Goal: Ask a question: Seek information or help from site administrators or community

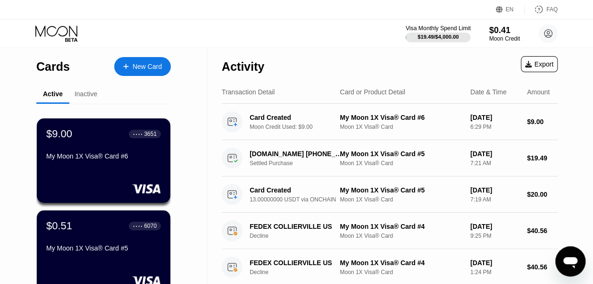
click at [432, 34] on div "$19.49 / $4,000.00" at bounding box center [437, 37] width 41 height 6
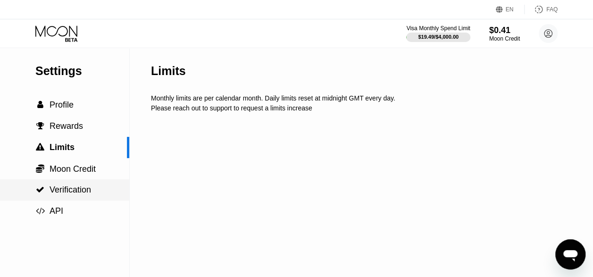
click at [89, 189] on span "Verification" at bounding box center [69, 189] width 41 height 9
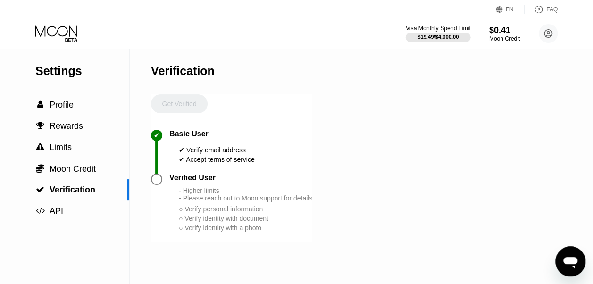
click at [455, 31] on div "Visa Monthly Spend Limit" at bounding box center [437, 28] width 65 height 7
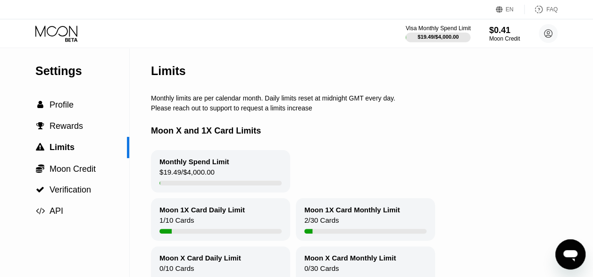
click at [428, 32] on div "$19.49 / $4,000.00" at bounding box center [437, 37] width 65 height 10
click at [497, 26] on div "$0.41" at bounding box center [504, 30] width 32 height 10
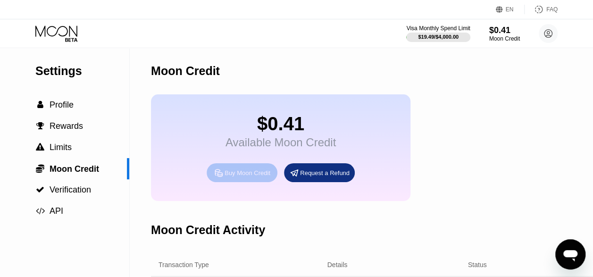
click at [239, 177] on div "Buy Moon Credit" at bounding box center [247, 173] width 46 height 8
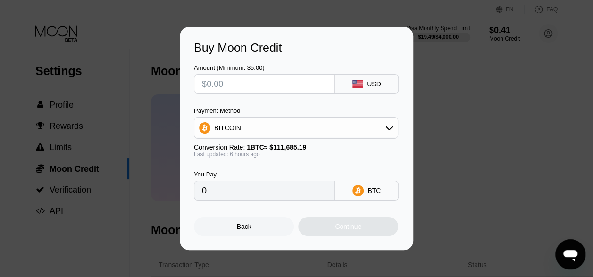
click at [461, 124] on div "Buy Moon Credit Amount (Minimum: $5.00) USD Payment Method BITCOIN Conversion R…" at bounding box center [296, 138] width 593 height 223
click at [236, 227] on div "Back" at bounding box center [244, 226] width 100 height 19
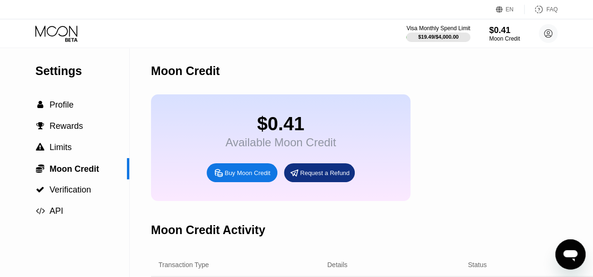
click at [46, 30] on icon at bounding box center [57, 33] width 44 height 16
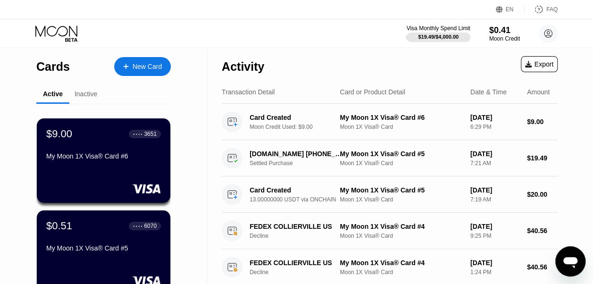
click at [151, 69] on div "New Card" at bounding box center [146, 67] width 29 height 8
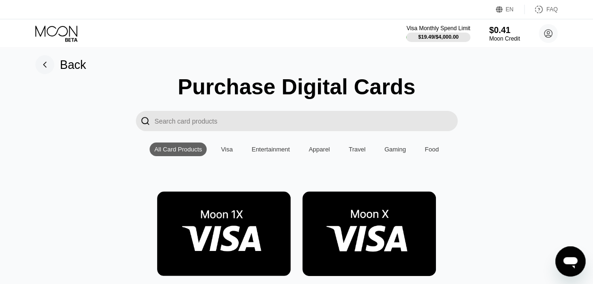
scroll to position [94, 0]
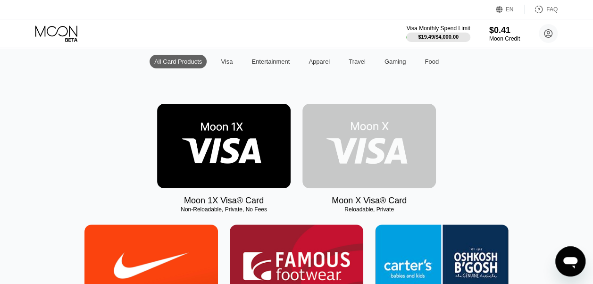
click at [330, 142] on img at bounding box center [368, 146] width 133 height 84
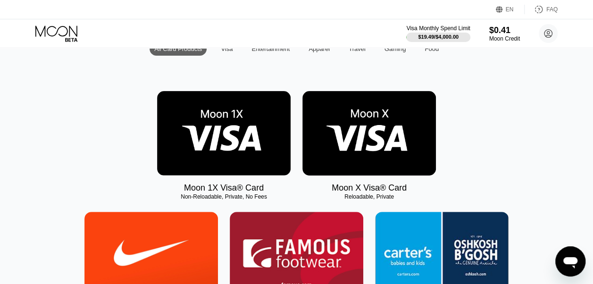
scroll to position [141, 0]
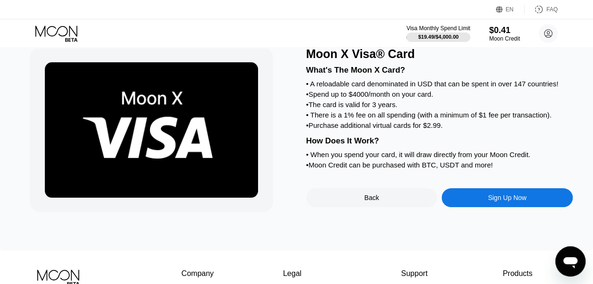
scroll to position [47, 0]
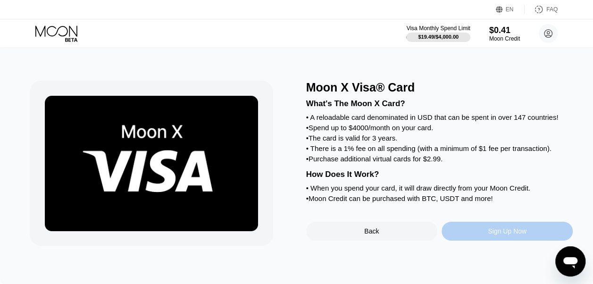
click at [498, 239] on div "Sign Up Now" at bounding box center [506, 231] width 131 height 19
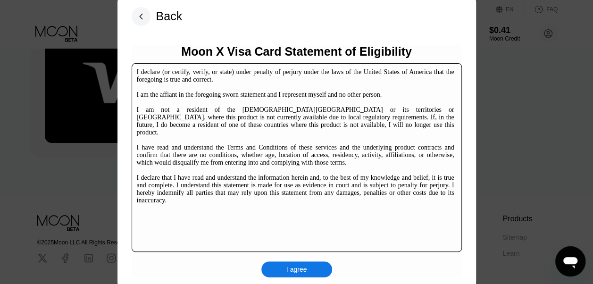
scroll to position [94, 0]
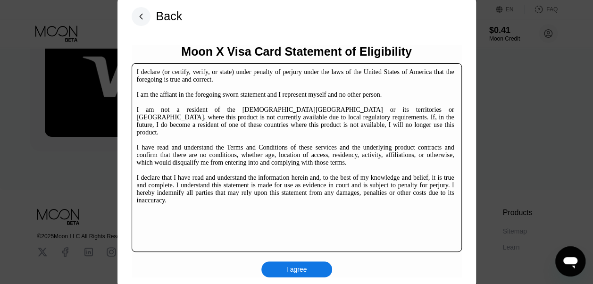
click at [286, 265] on div "I agree" at bounding box center [296, 269] width 21 height 8
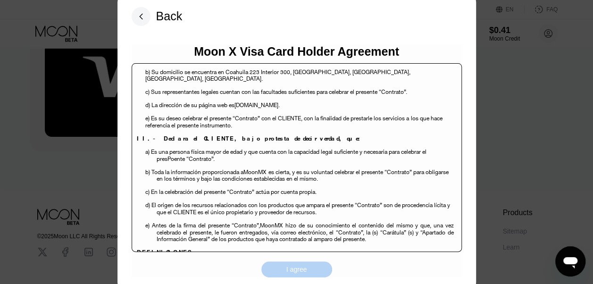
click at [298, 265] on div "I agree" at bounding box center [296, 269] width 21 height 8
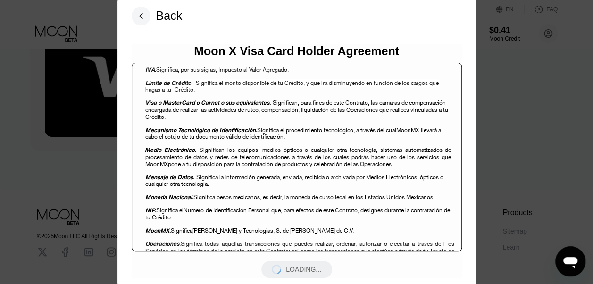
scroll to position [801, 0]
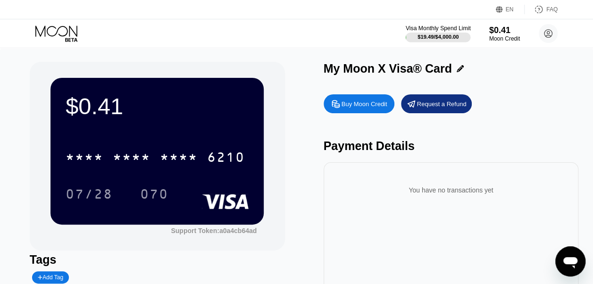
click at [425, 26] on div "Visa Monthly Spend Limit" at bounding box center [437, 28] width 65 height 7
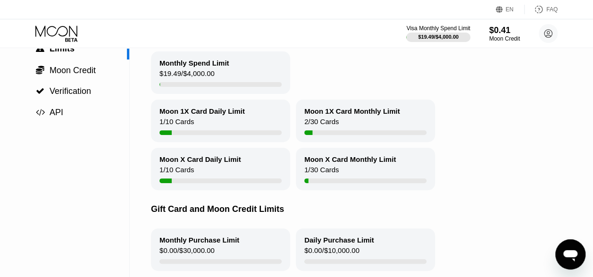
scroll to position [47, 0]
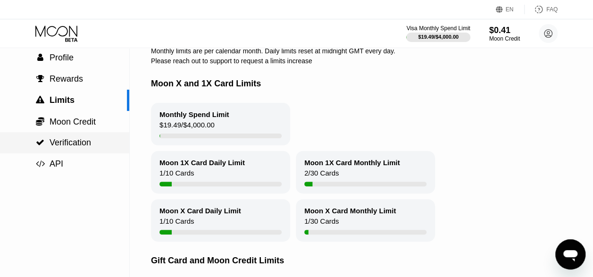
click at [85, 143] on span "Verification" at bounding box center [69, 142] width 41 height 9
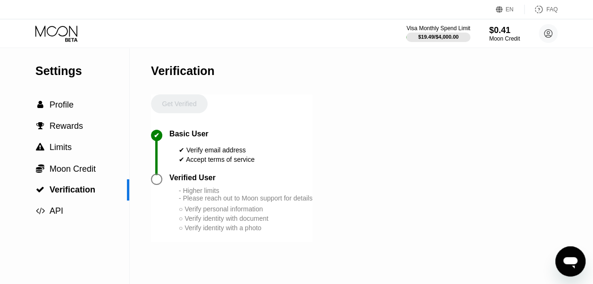
click at [57, 33] on icon at bounding box center [57, 33] width 44 height 16
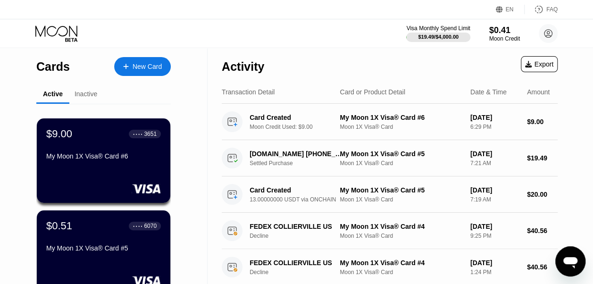
click at [91, 92] on div "Inactive" at bounding box center [85, 94] width 23 height 8
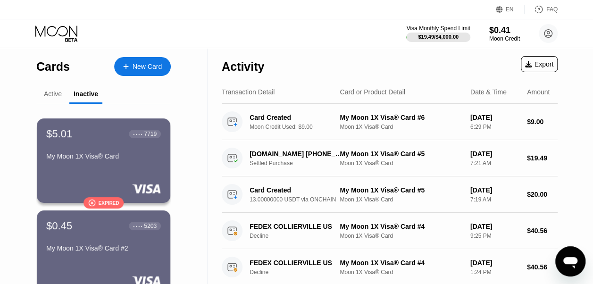
click at [60, 93] on div "Active" at bounding box center [53, 94] width 18 height 8
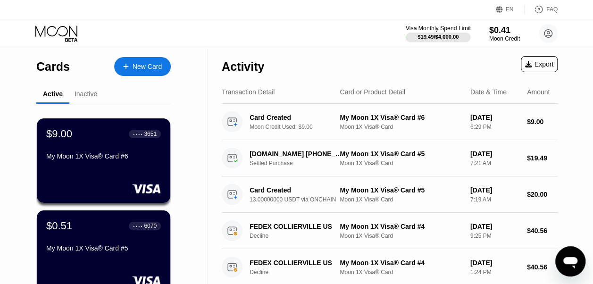
click at [449, 34] on div "$19.49 / $4,000.00" at bounding box center [437, 37] width 41 height 6
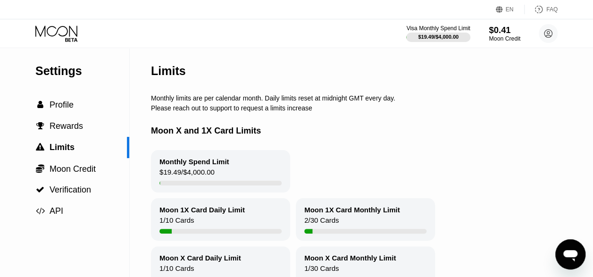
click at [510, 32] on div "$0.41" at bounding box center [504, 30] width 32 height 10
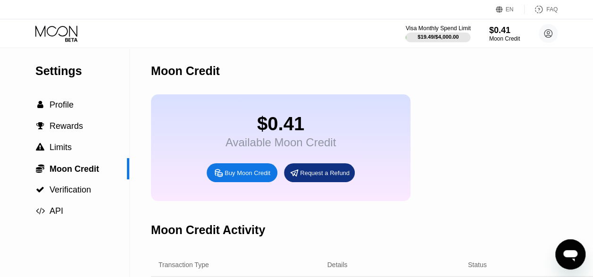
click at [445, 35] on div "$19.49 / $4,000.00" at bounding box center [437, 37] width 41 height 6
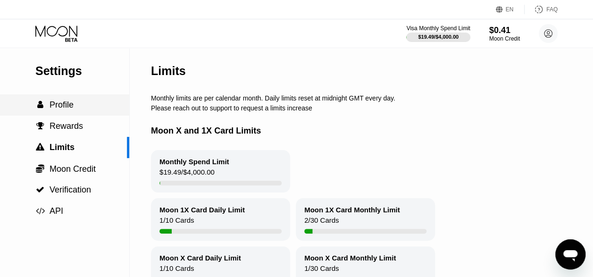
click at [70, 103] on span "Profile" at bounding box center [61, 104] width 24 height 9
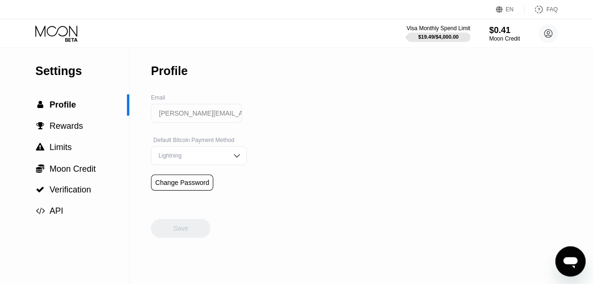
click at [72, 36] on icon at bounding box center [57, 33] width 44 height 16
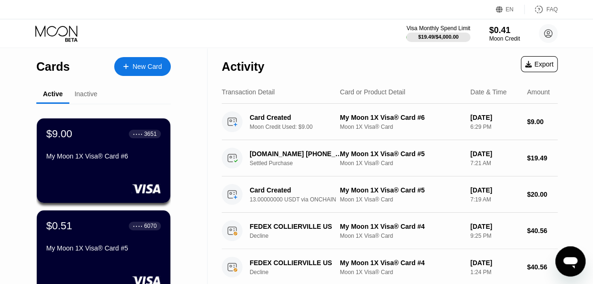
click at [135, 70] on div "New Card" at bounding box center [146, 67] width 29 height 8
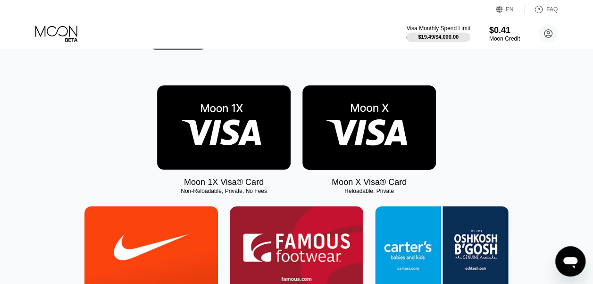
scroll to position [141, 0]
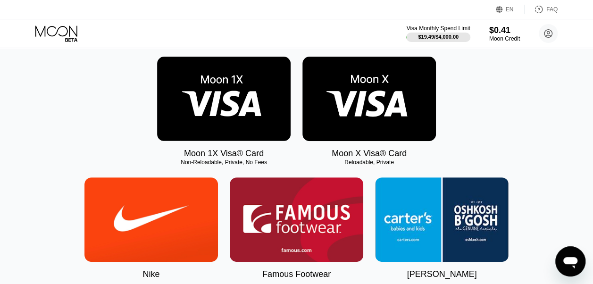
click at [363, 133] on img at bounding box center [368, 99] width 133 height 84
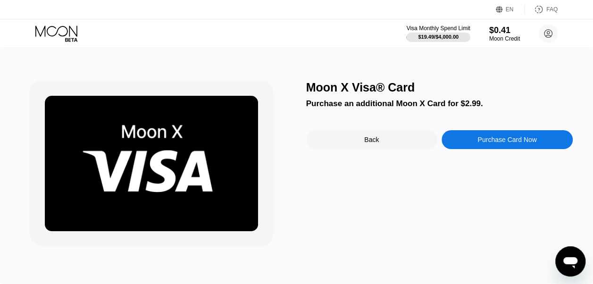
click at [374, 140] on div "Back" at bounding box center [371, 140] width 15 height 8
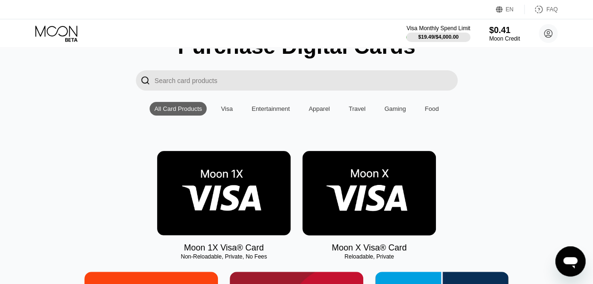
scroll to position [94, 0]
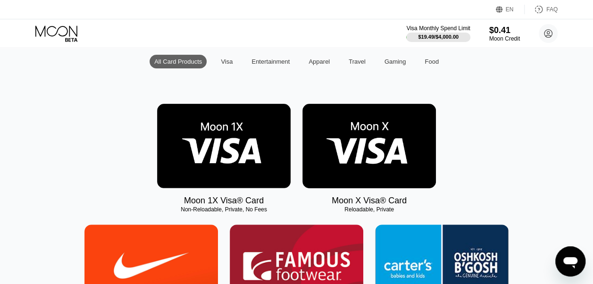
click at [371, 165] on img at bounding box center [368, 146] width 133 height 84
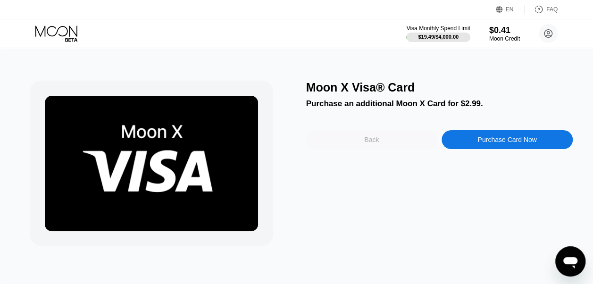
click at [380, 145] on div "Back" at bounding box center [371, 139] width 131 height 19
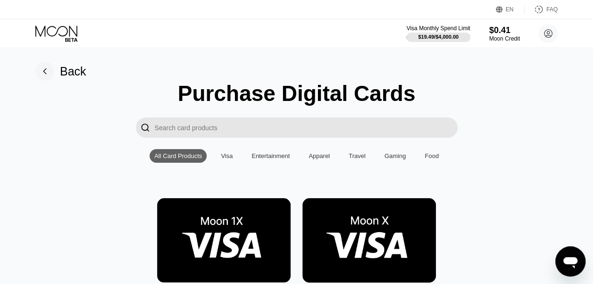
click at [65, 65] on div "Back" at bounding box center [73, 72] width 26 height 14
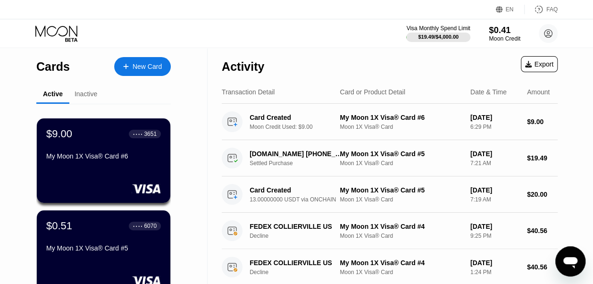
click at [503, 37] on div "Moon Credit" at bounding box center [504, 38] width 32 height 7
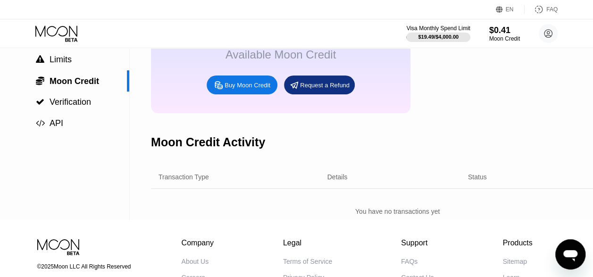
scroll to position [45, 0]
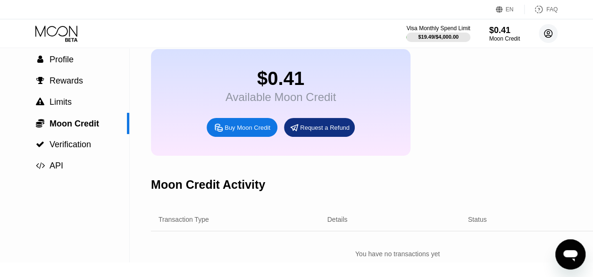
click at [551, 32] on circle at bounding box center [547, 33] width 19 height 19
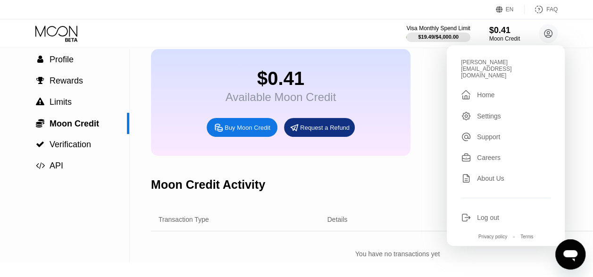
click at [500, 112] on div "Settings" at bounding box center [489, 116] width 24 height 8
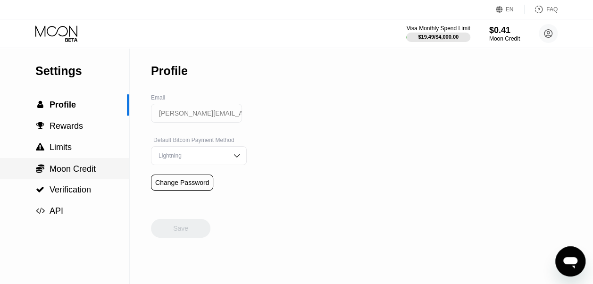
click at [91, 167] on span "Moon Credit" at bounding box center [72, 168] width 46 height 9
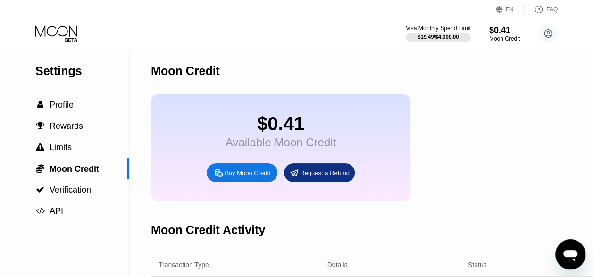
click at [412, 31] on div "Visa Monthly Spend Limit" at bounding box center [437, 28] width 65 height 7
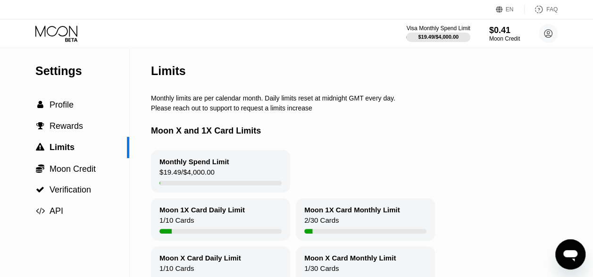
click at [232, 167] on div "Monthly Spend Limit $19.49 / $4,000.00" at bounding box center [220, 171] width 139 height 42
click at [79, 106] on div " Profile" at bounding box center [64, 105] width 129 height 10
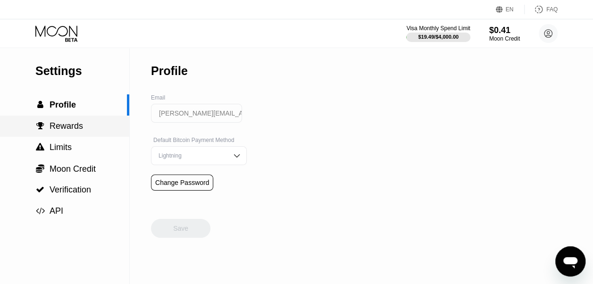
click at [82, 122] on div " Rewards" at bounding box center [64, 126] width 129 height 10
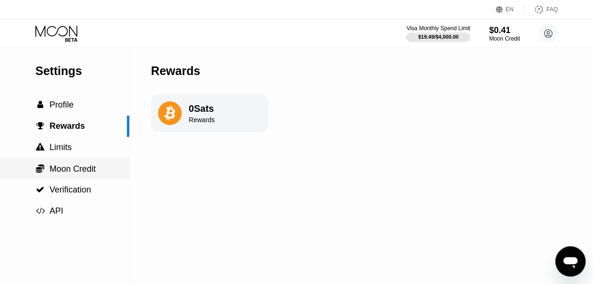
click at [84, 167] on span "Moon Credit" at bounding box center [72, 168] width 46 height 9
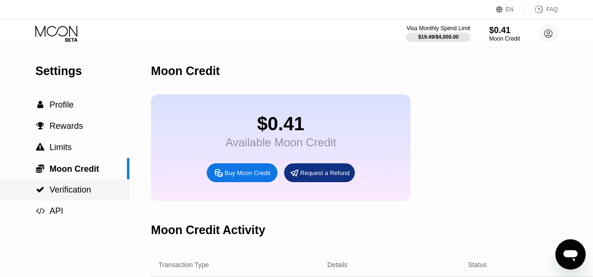
click at [91, 191] on span "Verification" at bounding box center [69, 189] width 41 height 9
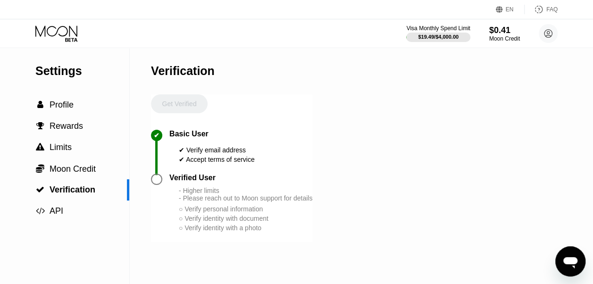
click at [70, 31] on icon at bounding box center [57, 33] width 44 height 16
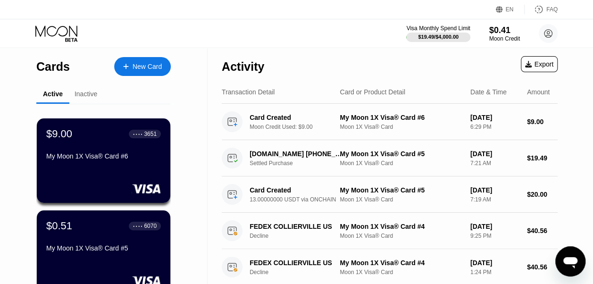
click at [86, 97] on div "Inactive" at bounding box center [85, 94] width 23 height 8
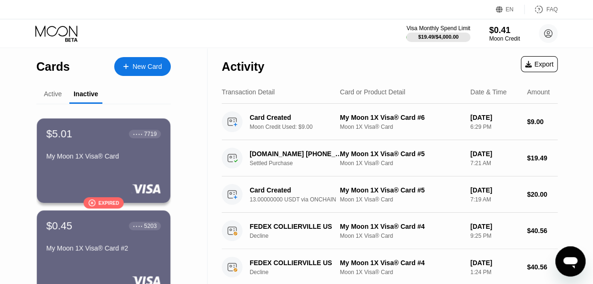
click at [54, 95] on div "Active" at bounding box center [53, 94] width 18 height 8
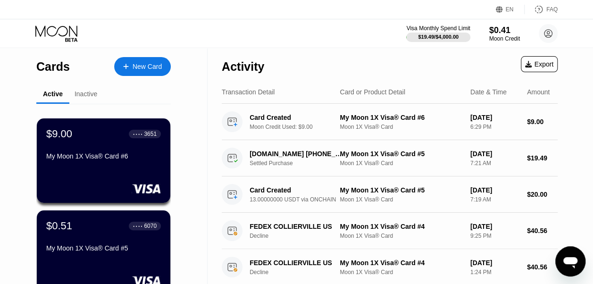
click at [91, 98] on div "Inactive" at bounding box center [85, 94] width 23 height 8
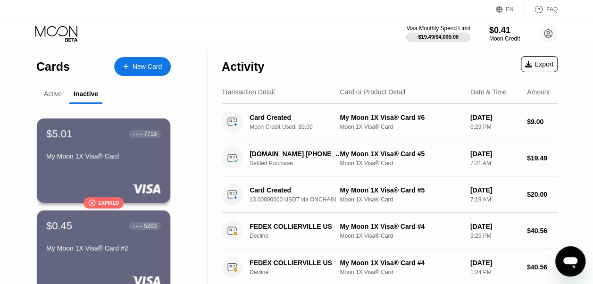
click at [58, 98] on div "Active" at bounding box center [53, 94] width 18 height 8
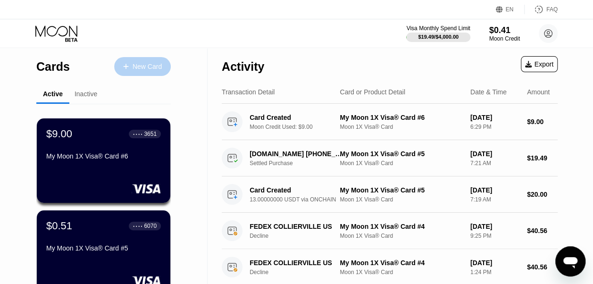
click at [146, 70] on div "New Card" at bounding box center [146, 67] width 29 height 8
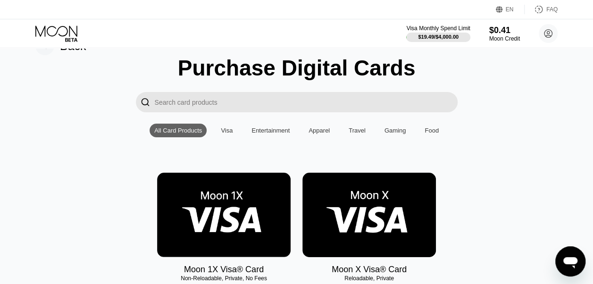
scroll to position [94, 0]
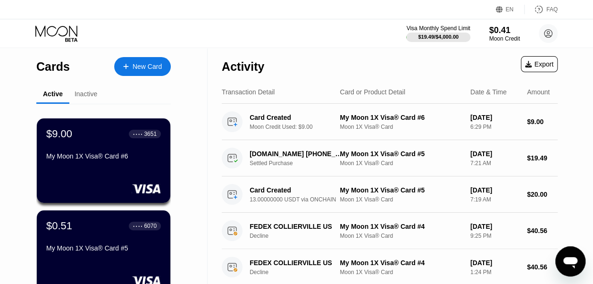
click at [151, 63] on div "New Card" at bounding box center [146, 67] width 29 height 8
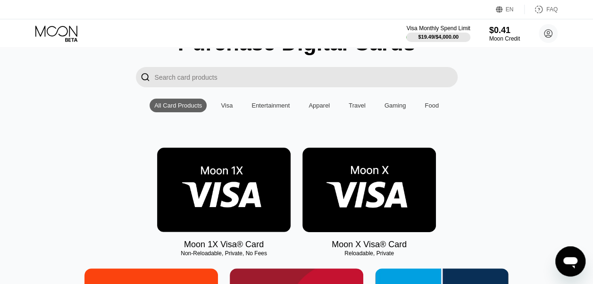
scroll to position [141, 0]
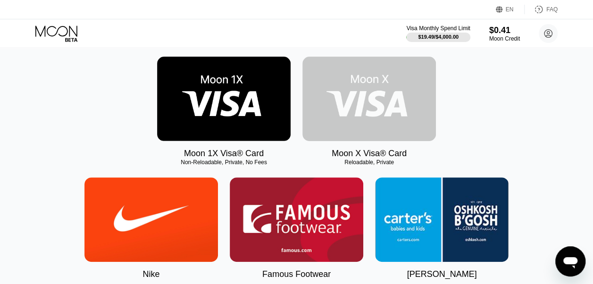
click at [363, 124] on img at bounding box center [368, 99] width 133 height 84
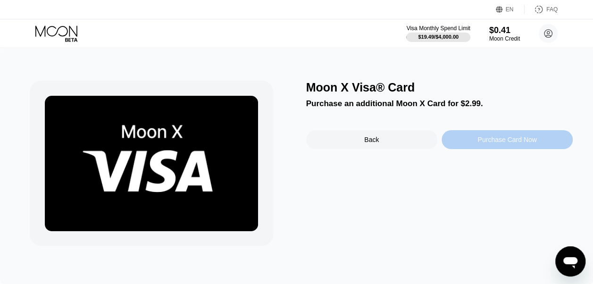
click at [473, 145] on div "Purchase Card Now" at bounding box center [506, 139] width 131 height 19
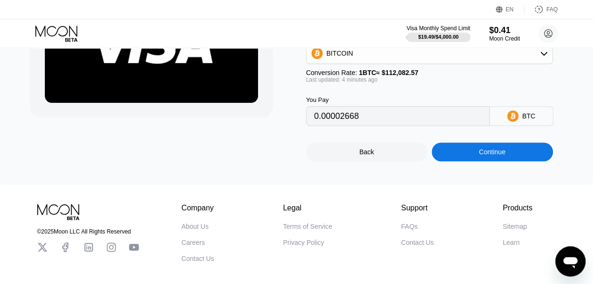
scroll to position [141, 0]
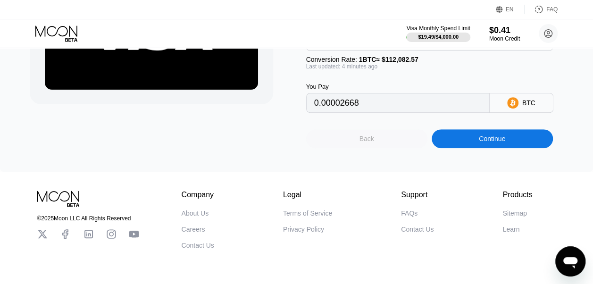
click at [375, 148] on div "Back" at bounding box center [366, 138] width 121 height 19
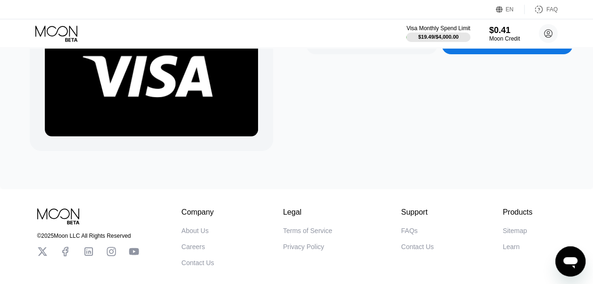
scroll to position [0, 0]
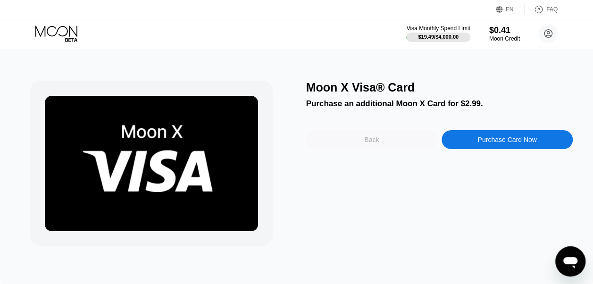
click at [374, 148] on div "Back" at bounding box center [371, 139] width 131 height 19
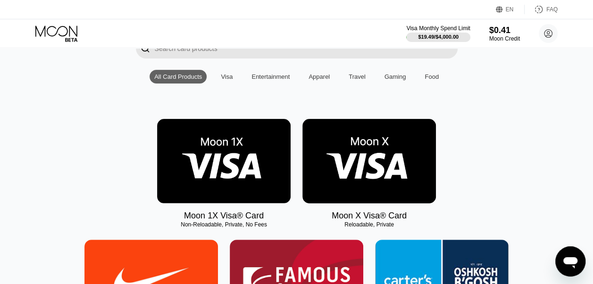
scroll to position [94, 0]
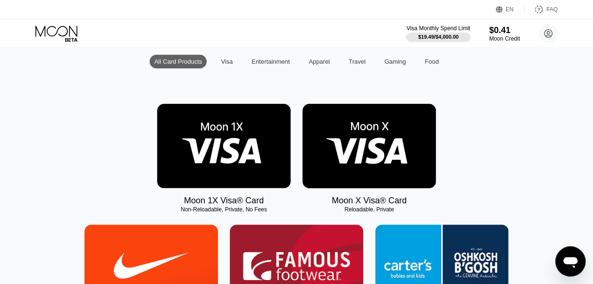
click at [231, 62] on div "Visa" at bounding box center [227, 61] width 12 height 7
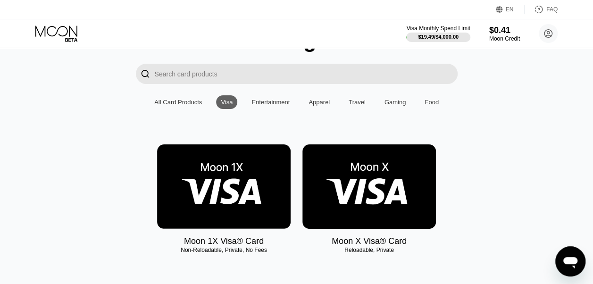
scroll to position [0, 0]
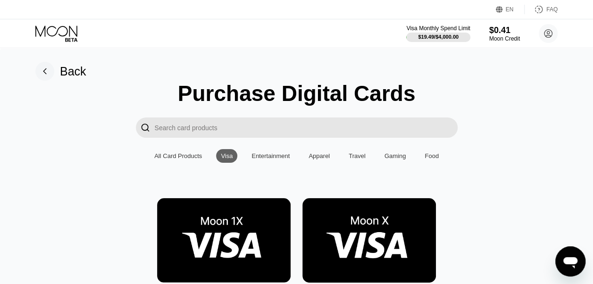
click at [73, 69] on div "Back" at bounding box center [73, 72] width 26 height 14
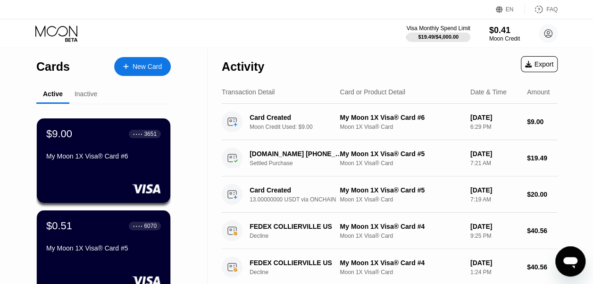
click at [95, 104] on div "Inactive" at bounding box center [85, 94] width 33 height 18
click at [89, 95] on div "Inactive" at bounding box center [85, 94] width 23 height 8
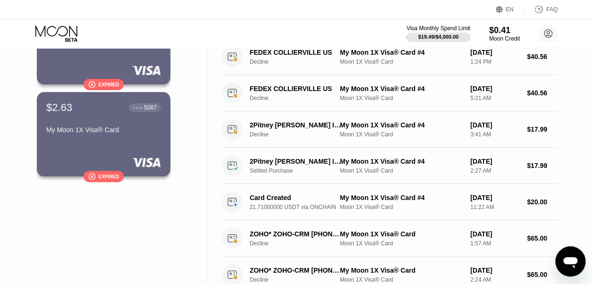
scroll to position [236, 0]
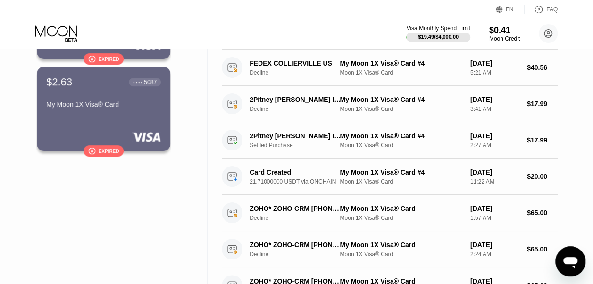
click at [560, 265] on div "Open messaging window" at bounding box center [570, 261] width 28 height 28
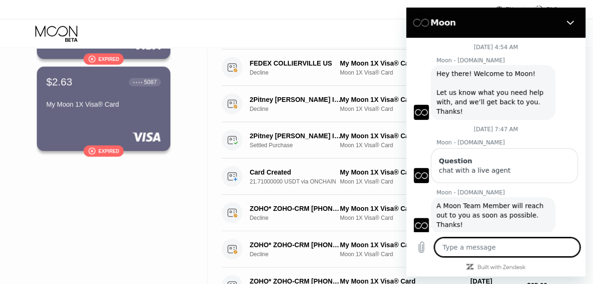
scroll to position [469, 0]
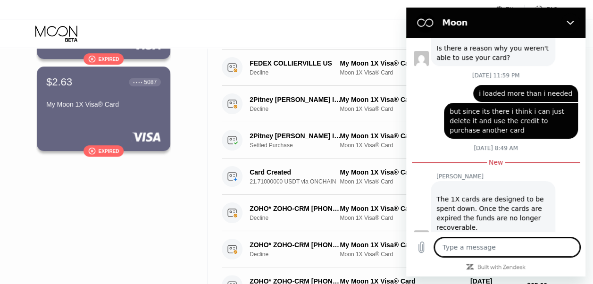
click at [494, 253] on textarea at bounding box center [506, 247] width 145 height 19
type textarea "h"
type textarea "x"
type textarea "he"
type textarea "x"
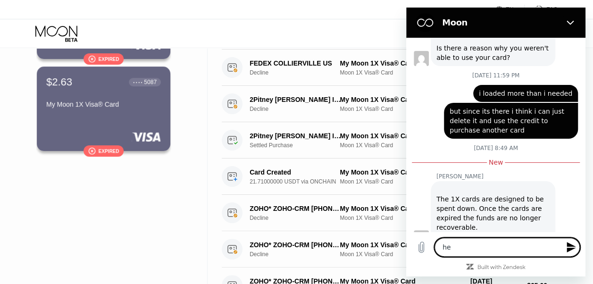
type textarea "hel"
type textarea "x"
type textarea "hell"
type textarea "x"
type textarea "helll"
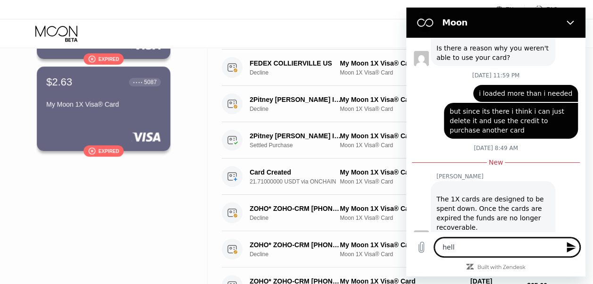
type textarea "x"
type textarea "hell"
type textarea "x"
type textarea "hello"
type textarea "x"
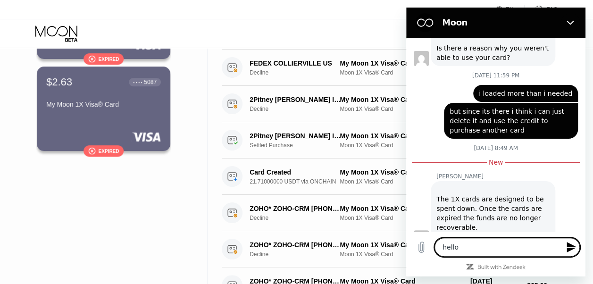
type textarea "hello"
type textarea "x"
type textarea "hello i"
type textarea "x"
type textarea "hello i"
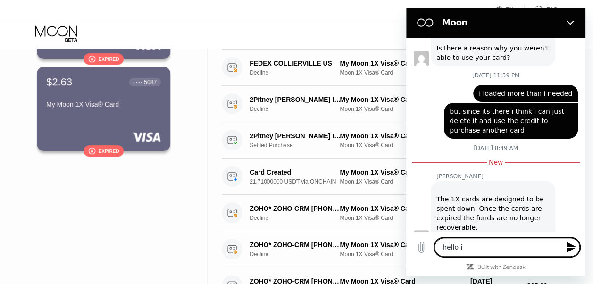
type textarea "x"
type textarea "hello i c"
type textarea "x"
type textarea "hello i cr"
type textarea "x"
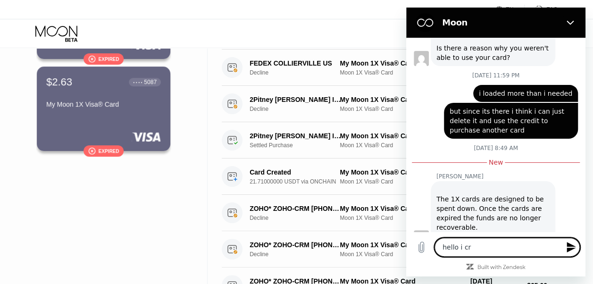
type textarea "hello i cre"
type textarea "x"
type textarea "hello i crea"
type textarea "x"
type textarea "hello i creat"
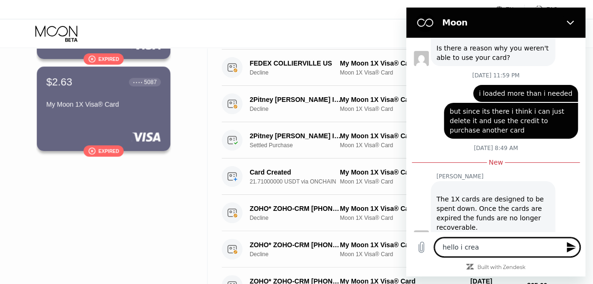
type textarea "x"
type textarea "hello i create"
type textarea "x"
type textarea "hello i created"
type textarea "x"
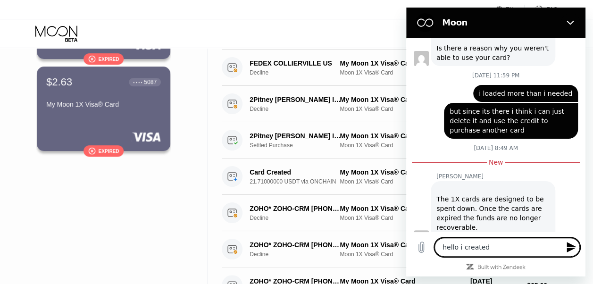
type textarea "hello i created"
type textarea "x"
type textarea "hello i created a"
type textarea "x"
type textarea "hello i created a"
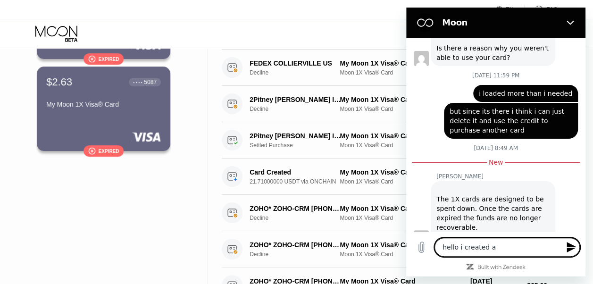
type textarea "x"
type textarea "hello i created a m"
type textarea "x"
type textarea "hello i created a mo"
type textarea "x"
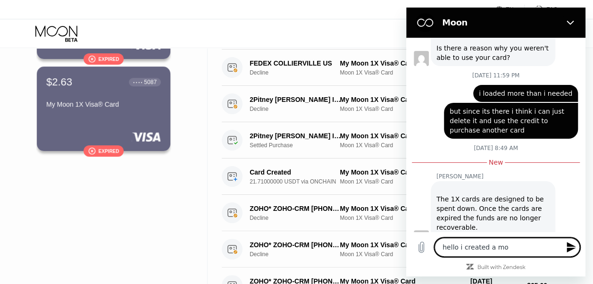
type textarea "hello i created a moo"
type textarea "x"
type textarea "hello i created a moon"
type textarea "x"
type textarea "hello i created a moon"
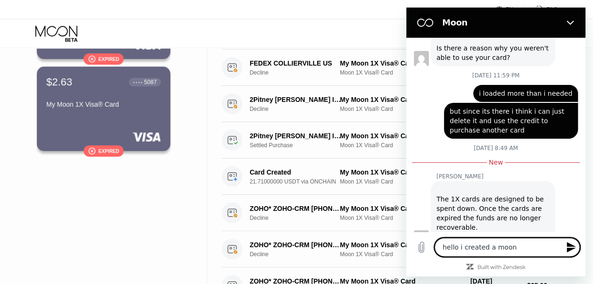
type textarea "x"
type textarea "hello i created a moon x"
type textarea "x"
type textarea "hello i created a moon x"
type textarea "x"
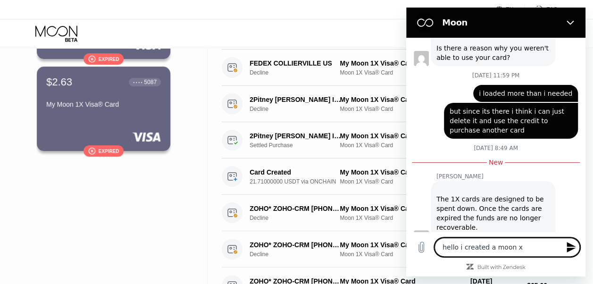
type textarea "hello i created a moon x c"
type textarea "x"
type textarea "hello i created a moon x ca"
type textarea "x"
type textarea "hello i created a moon x car"
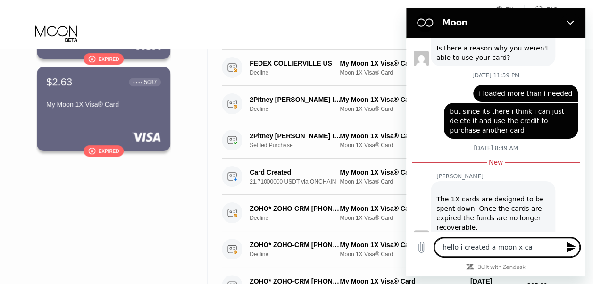
type textarea "x"
type textarea "hello i created a moon x card"
type textarea "x"
type textarea "hello i created a moon x card"
type textarea "x"
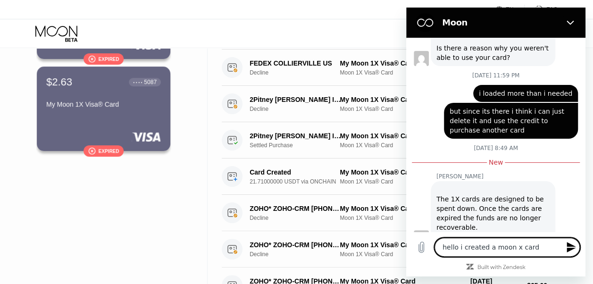
type textarea "hello i created a moon x card a"
type textarea "x"
type textarea "hello i created a moon x card an"
type textarea "x"
type textarea "hello i created a moon x card and"
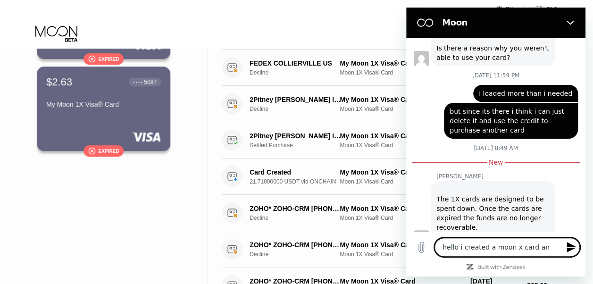
type textarea "x"
type textarea "hello i created a moon x card and"
type textarea "x"
type textarea "hello i created a moon x card and i"
type textarea "x"
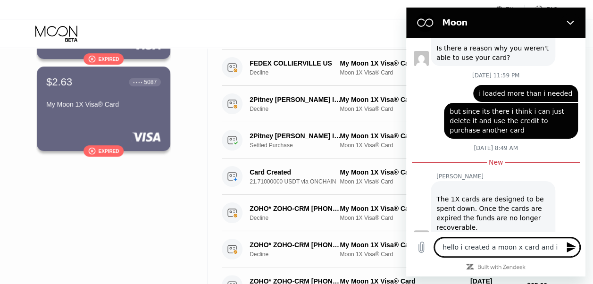
type textarea "hello i created a moon x card and i"
type textarea "x"
type textarea "hello i created a moon x card and i c"
type textarea "x"
type textarea "hello i created a moon x card and i ca"
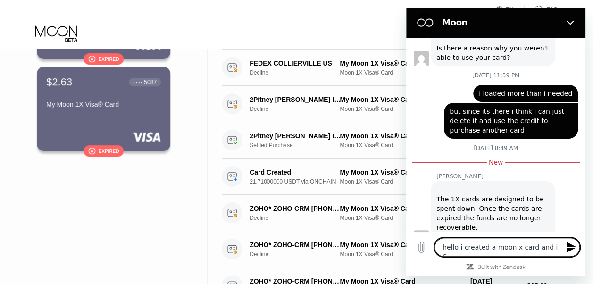
type textarea "x"
type textarea "hello i created a moon x card and i can"
type textarea "x"
type textarea "hello i created a moon x card and i cant"
type textarea "x"
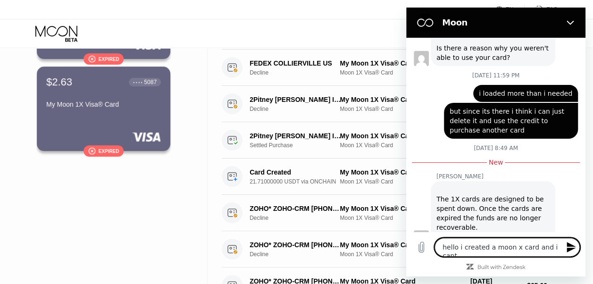
type textarea "hello i created a moon x card and i cant"
type textarea "x"
type textarea "hello i created a moon x card and i cant s"
type textarea "x"
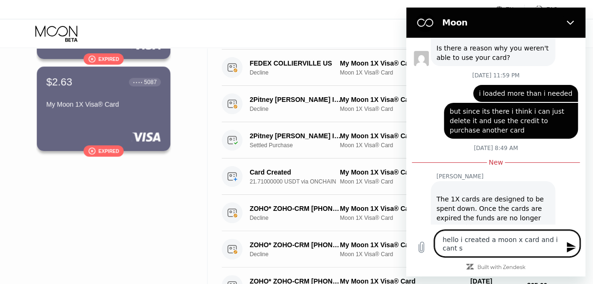
type textarea "hello i created a moon x card and i cant se"
type textarea "x"
type textarea "hello i created a moon x card and i cant see"
type textarea "x"
type textarea "hello i created a moon x card and i cant see"
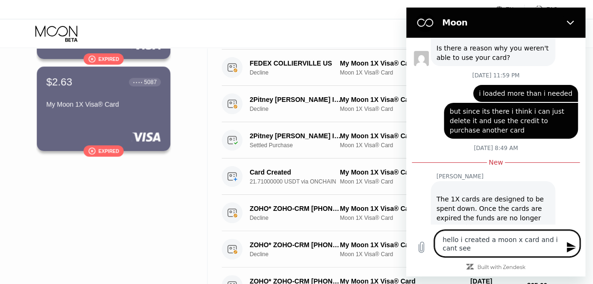
type textarea "x"
type textarea "hello i created a moon x card and i cant see i"
type textarea "x"
type textarea "hello i created a moon x card and i cant see it"
type textarea "x"
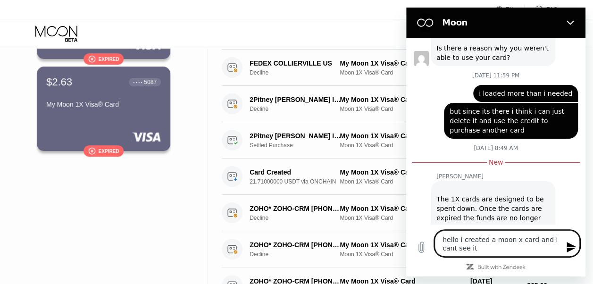
type textarea "hello i created a moon x card and i cant see it"
type textarea "x"
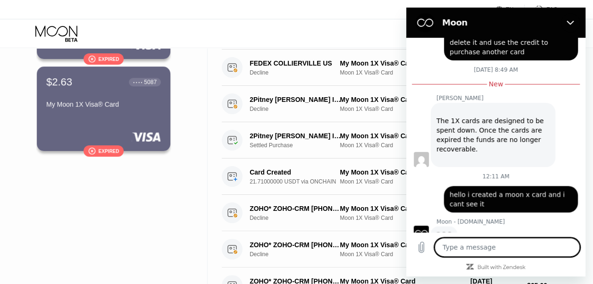
scroll to position [546, 0]
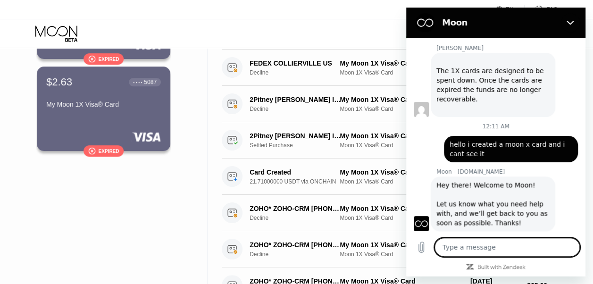
type textarea "x"
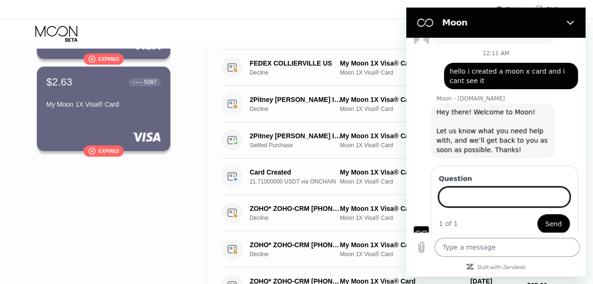
scroll to position [669, 0]
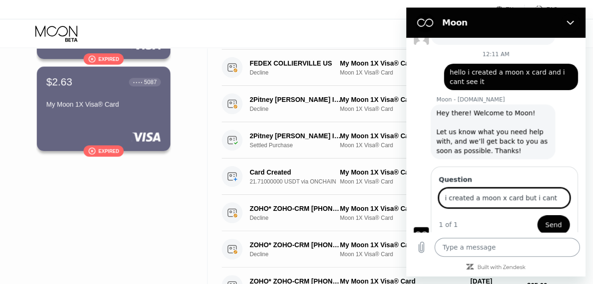
type input "i created a moon x card but i cant f"
type input "i created a moon x card but i cant find it"
click at [539, 215] on button "Send" at bounding box center [553, 224] width 33 height 19
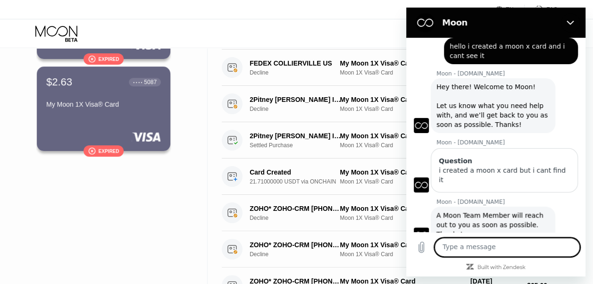
scroll to position [697, 0]
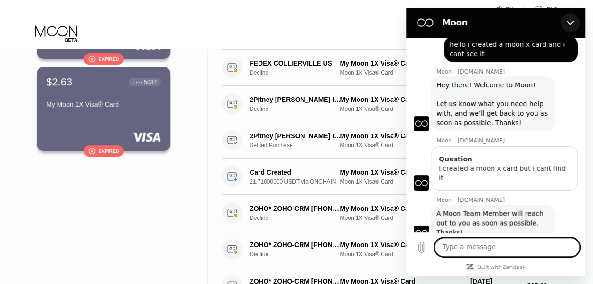
click at [574, 22] on button "Close" at bounding box center [569, 22] width 19 height 19
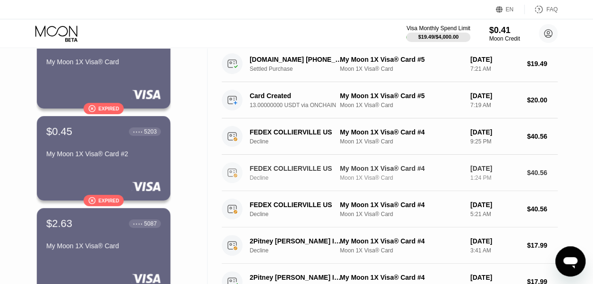
scroll to position [0, 0]
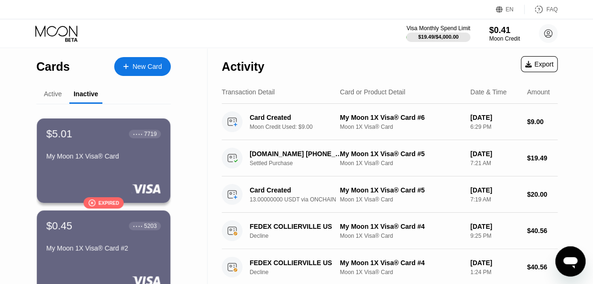
click at [56, 95] on div "Active" at bounding box center [53, 94] width 18 height 8
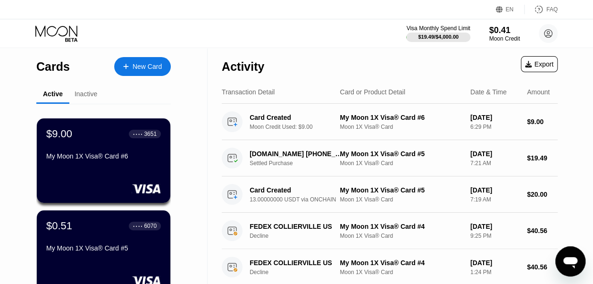
click at [96, 98] on div "Inactive" at bounding box center [85, 94] width 23 height 8
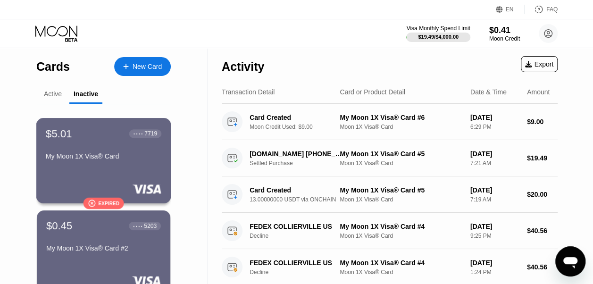
click at [129, 153] on div "$5.01 ● ● ● ● 7719 My Moon 1X Visa® Card" at bounding box center [103, 145] width 115 height 36
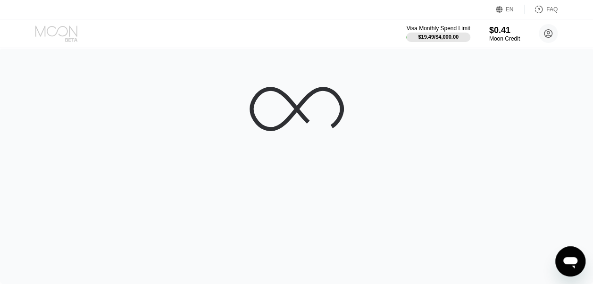
click at [68, 32] on icon at bounding box center [57, 33] width 44 height 16
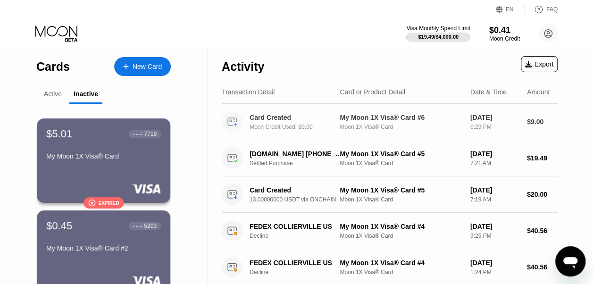
click at [264, 117] on div "Card Created" at bounding box center [295, 118] width 92 height 8
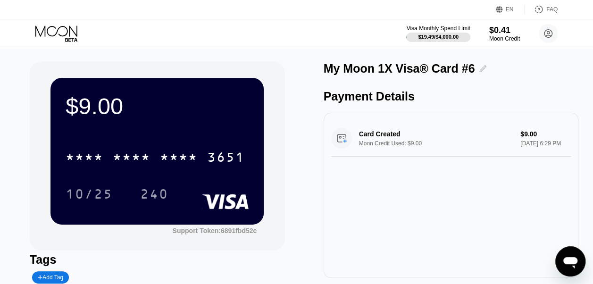
click at [474, 70] on div at bounding box center [480, 68] width 12 height 7
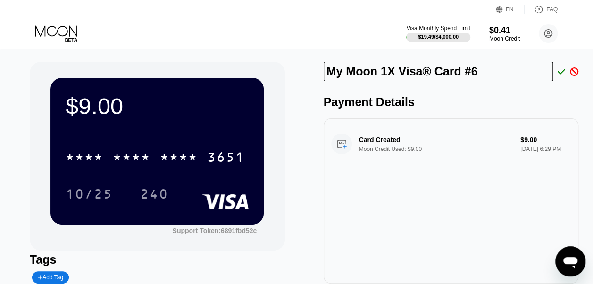
click at [486, 72] on input "My Moon 1X Visa® Card #6" at bounding box center [438, 71] width 230 height 19
click at [556, 70] on div at bounding box center [558, 71] width 12 height 8
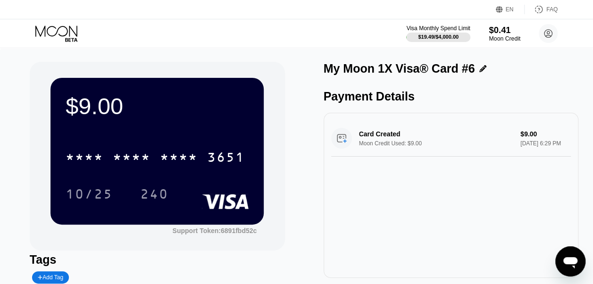
click at [502, 35] on div "$0.41" at bounding box center [504, 30] width 32 height 10
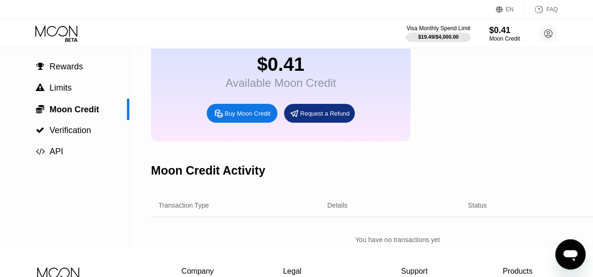
scroll to position [47, 0]
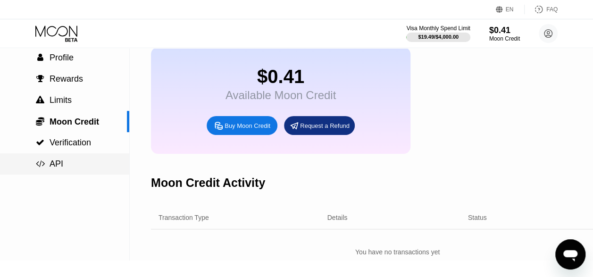
click at [74, 163] on div " API" at bounding box center [64, 164] width 129 height 10
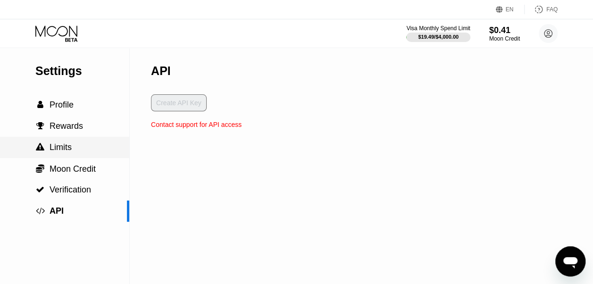
click at [81, 147] on div " Limits" at bounding box center [64, 147] width 129 height 10
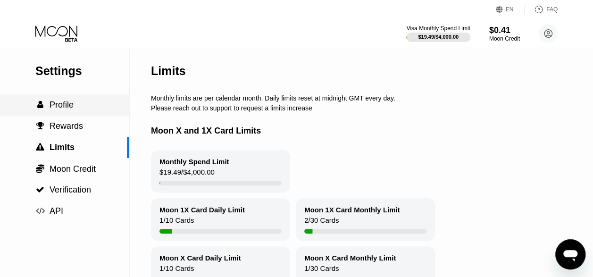
click at [62, 106] on span "Profile" at bounding box center [61, 104] width 24 height 9
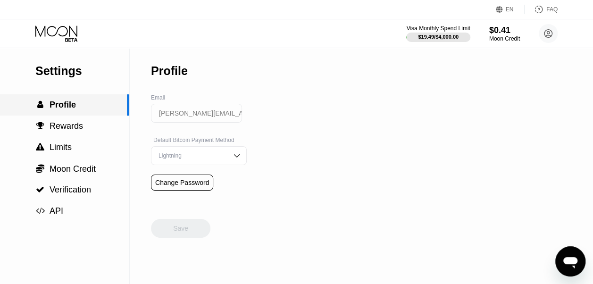
click at [62, 106] on span "Profile" at bounding box center [62, 104] width 26 height 9
click at [66, 37] on icon at bounding box center [57, 33] width 44 height 16
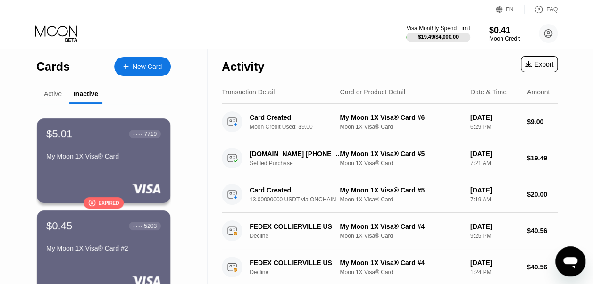
click at [60, 91] on div "Active" at bounding box center [53, 94] width 18 height 8
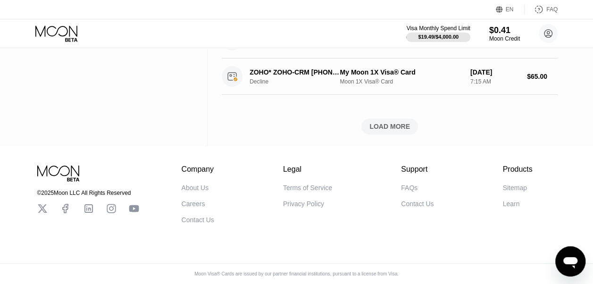
scroll to position [450, 0]
click at [395, 122] on div "LOAD MORE" at bounding box center [389, 126] width 41 height 8
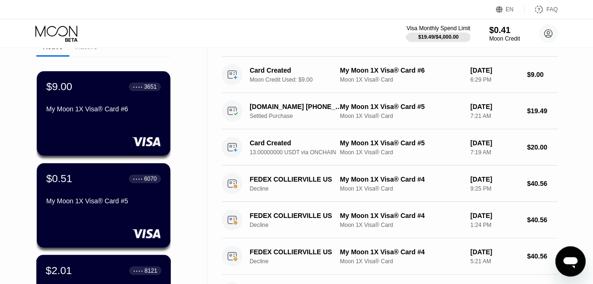
scroll to position [0, 0]
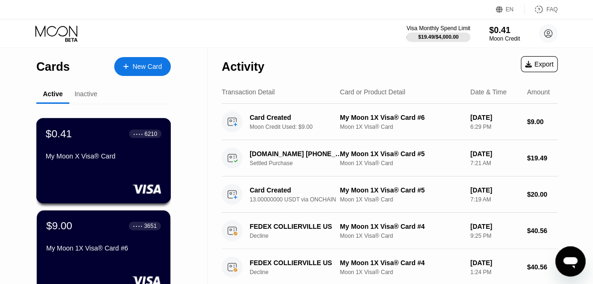
click at [115, 156] on div "My Moon X Visa® Card" at bounding box center [103, 156] width 115 height 8
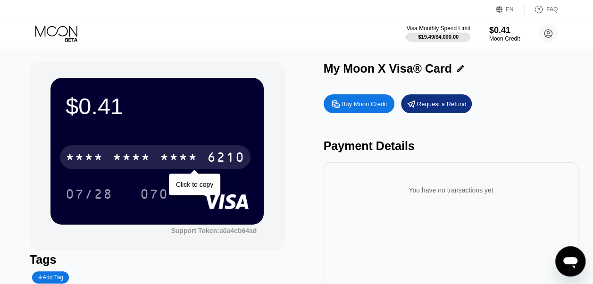
click at [166, 160] on div "* * * *" at bounding box center [179, 158] width 38 height 15
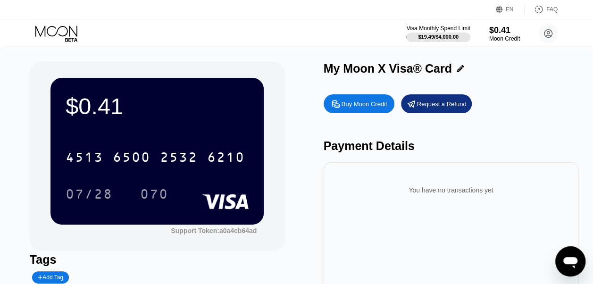
click at [459, 71] on icon at bounding box center [459, 68] width 7 height 7
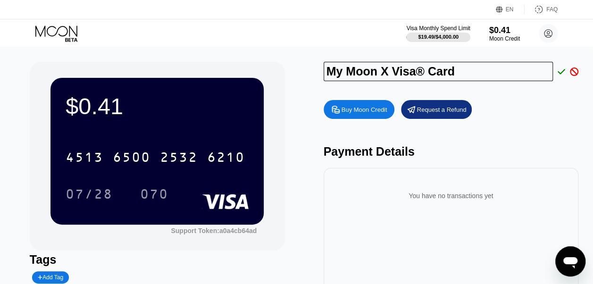
click at [457, 71] on input "My Moon X Visa® Card" at bounding box center [438, 71] width 230 height 19
type input "Payment card"
click at [559, 72] on icon at bounding box center [561, 71] width 8 height 8
